Goal: Task Accomplishment & Management: Use online tool/utility

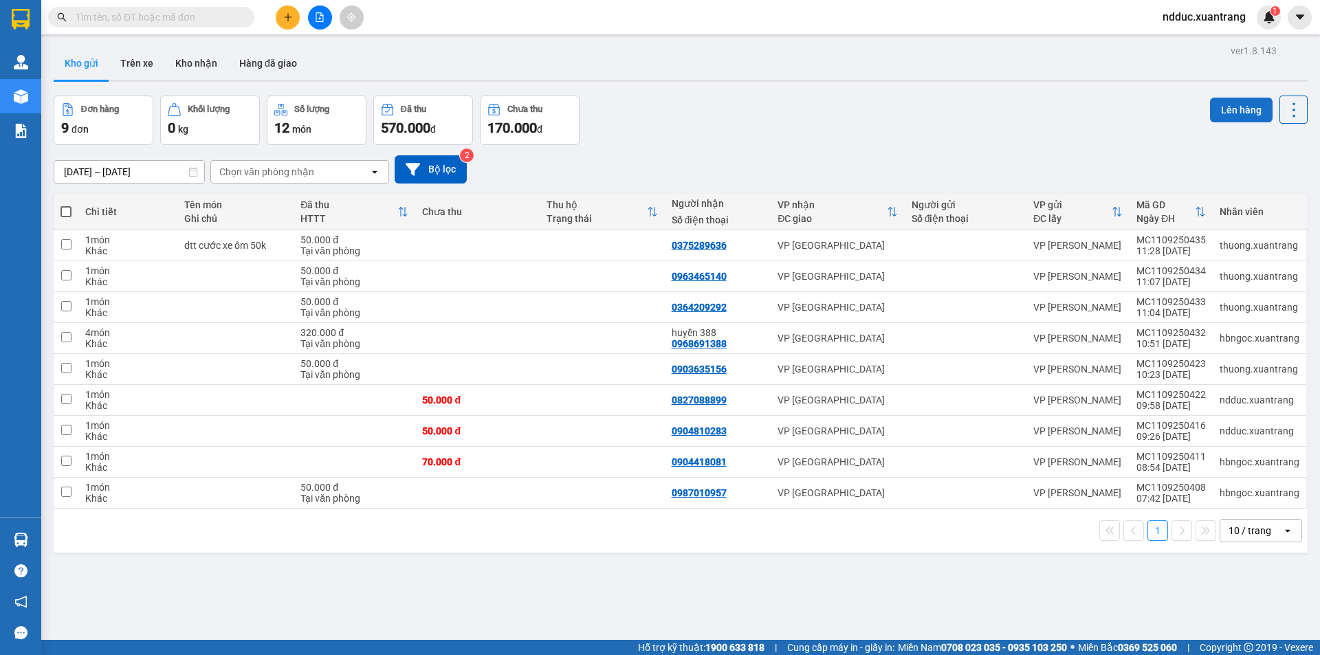
click at [1241, 111] on button "Lên hàng" at bounding box center [1241, 110] width 63 height 25
click at [63, 215] on span at bounding box center [65, 211] width 11 height 11
click at [66, 205] on input "checkbox" at bounding box center [66, 205] width 0 height 0
checkbox input "true"
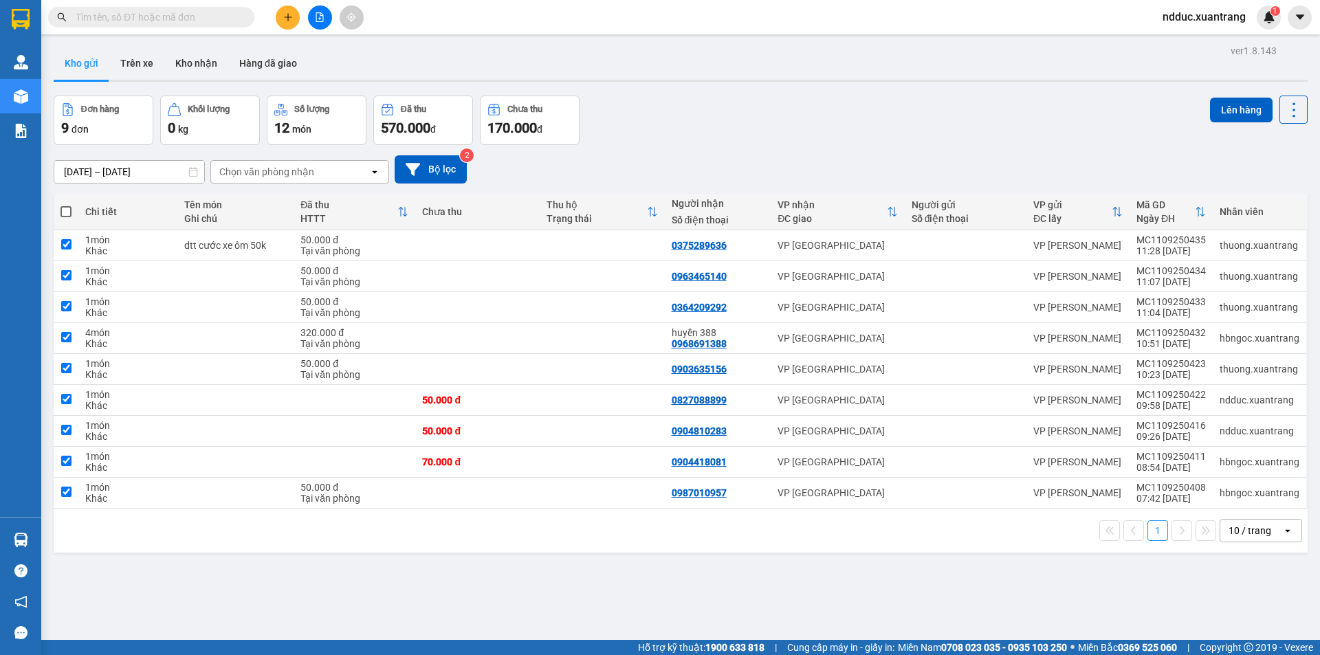
checkbox input "true"
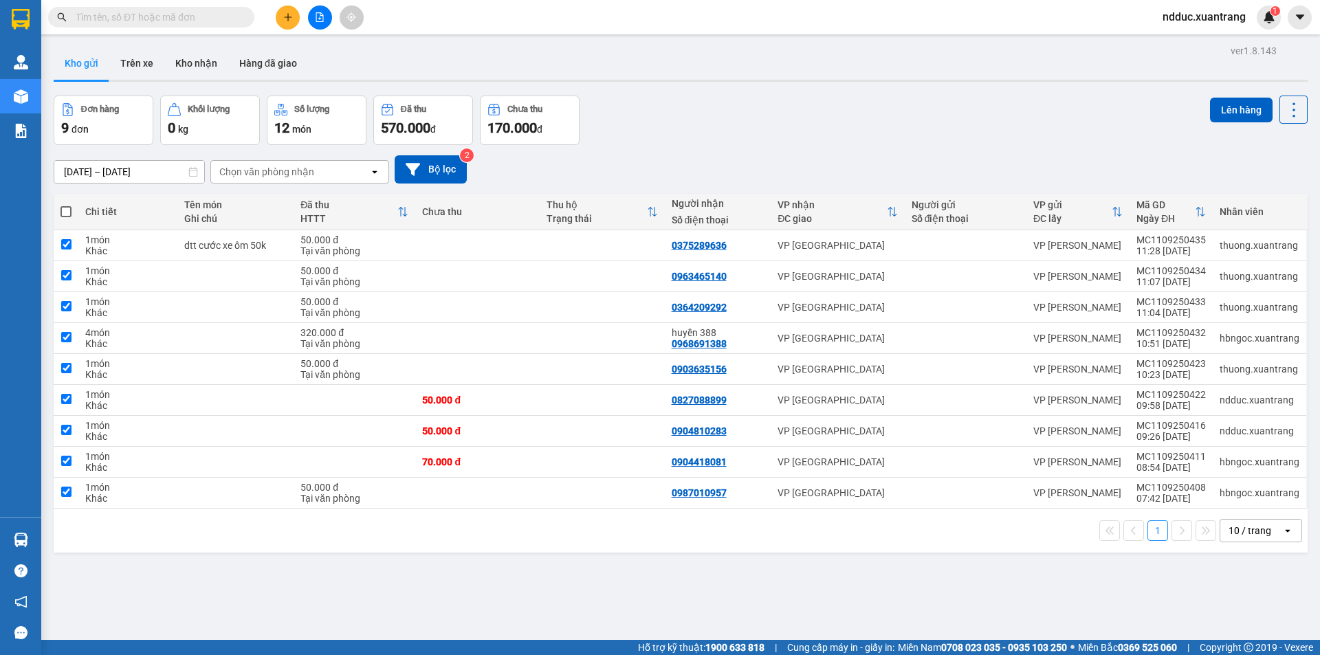
checkbox input "true"
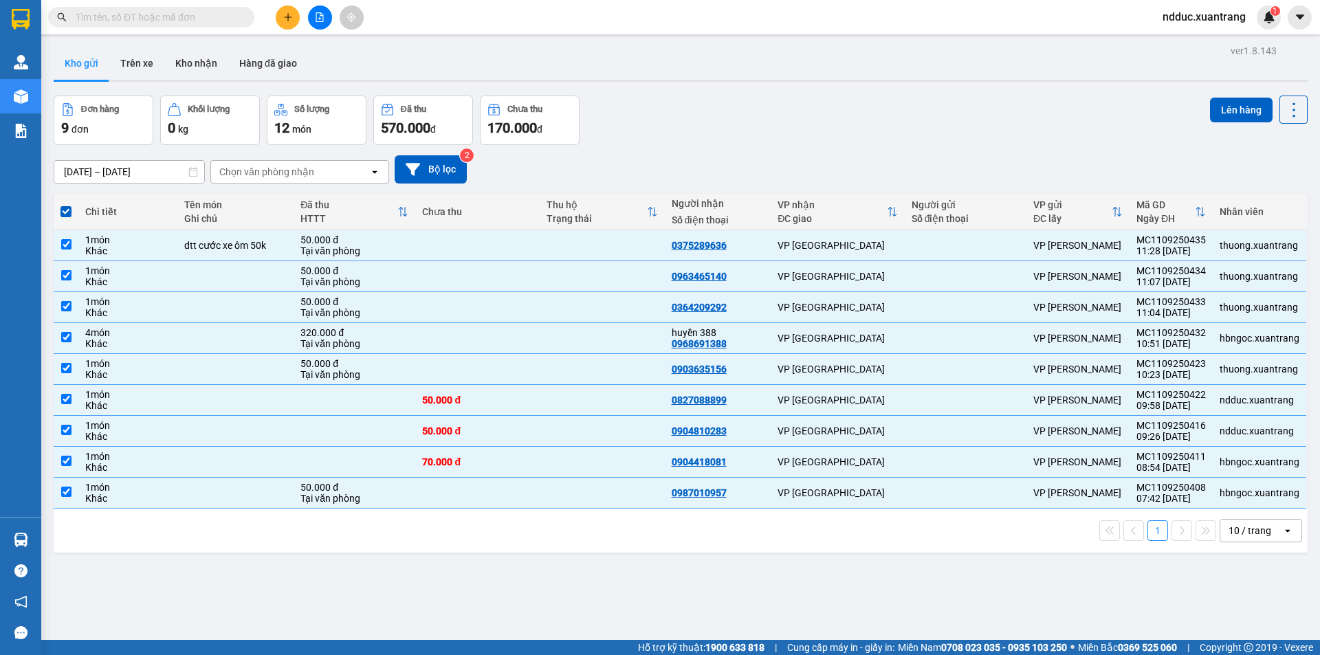
click at [69, 213] on span at bounding box center [65, 211] width 11 height 11
click at [66, 205] on input "checkbox" at bounding box center [66, 205] width 0 height 0
checkbox input "false"
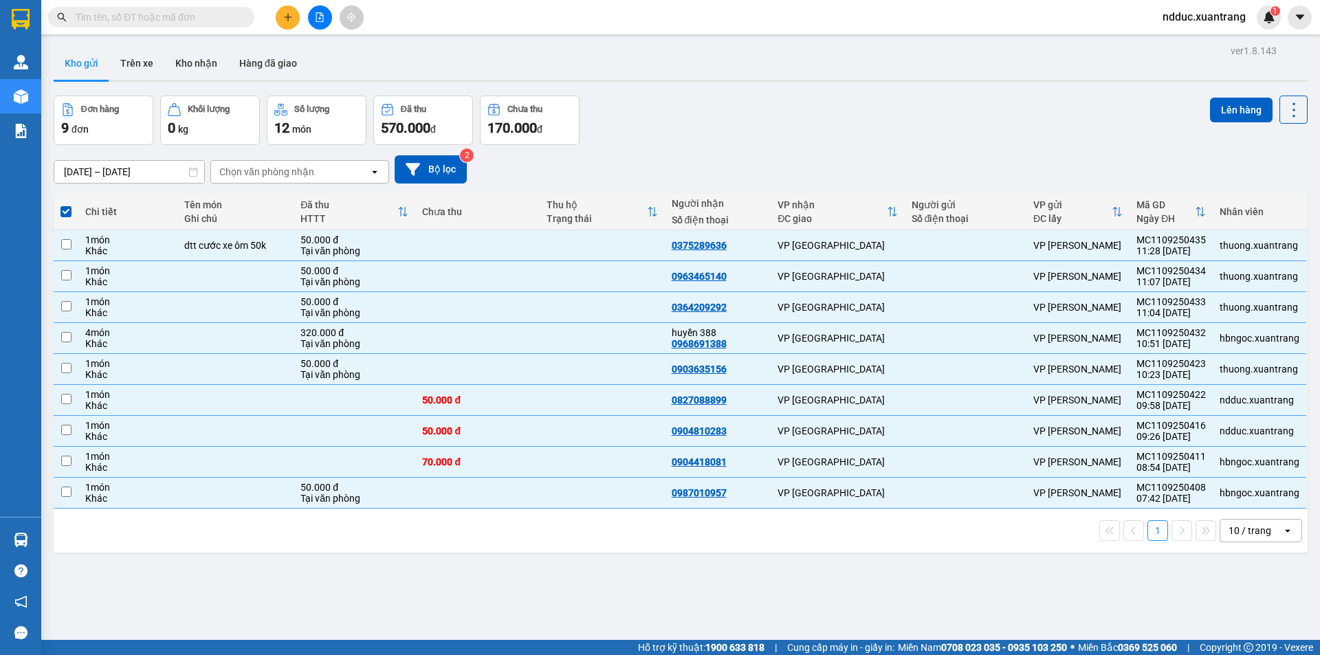
checkbox input "false"
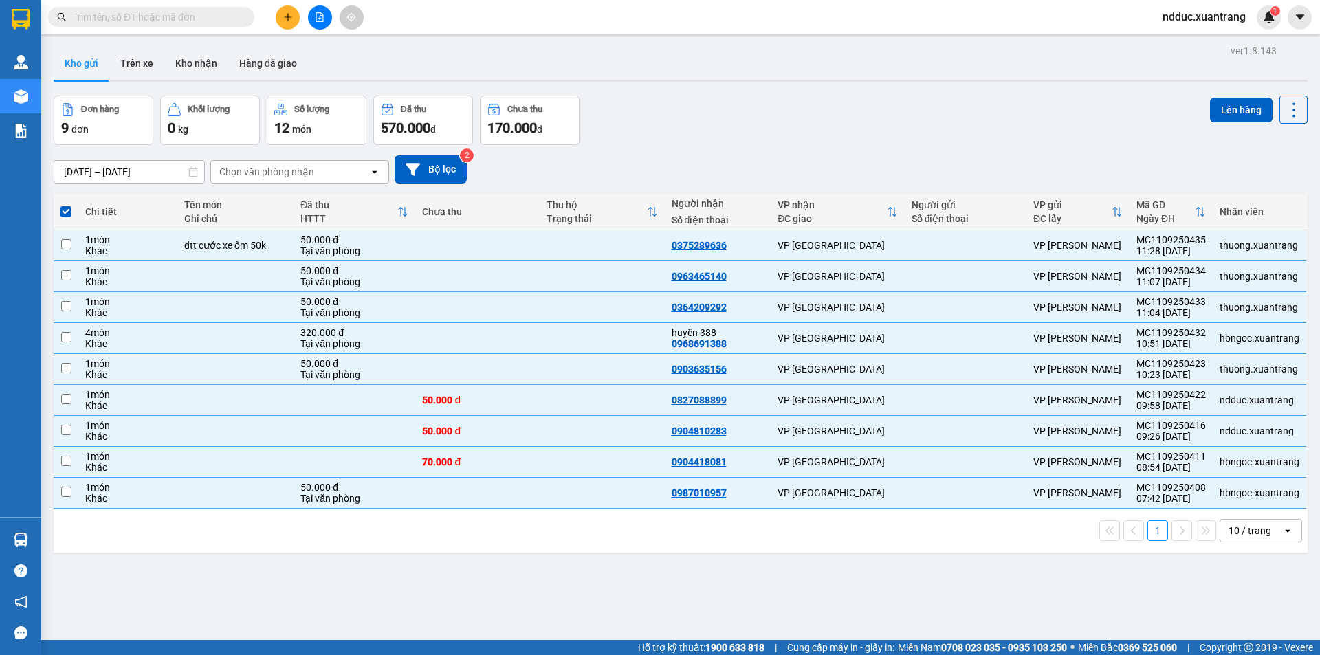
checkbox input "false"
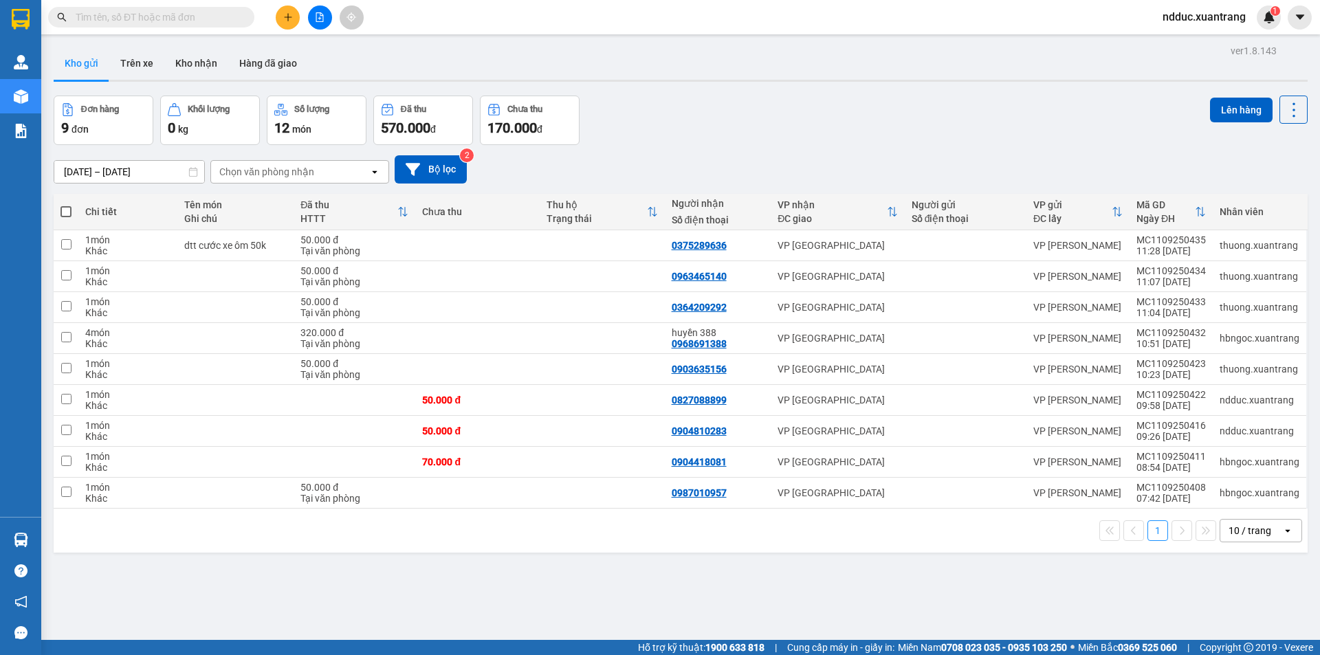
click at [95, 65] on button "Kho gửi" at bounding box center [82, 63] width 56 height 33
